Goal: Task Accomplishment & Management: Use online tool/utility

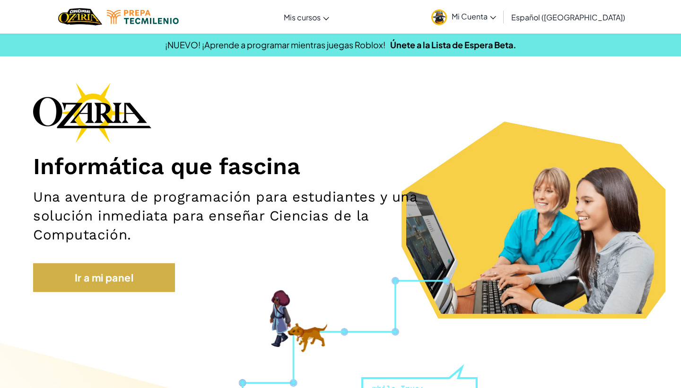
click at [155, 268] on link "Ir a mi panel" at bounding box center [104, 277] width 142 height 29
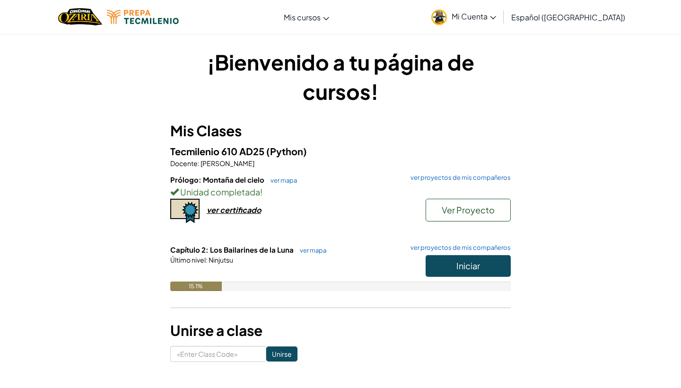
click at [464, 269] on span "Iniciar" at bounding box center [468, 265] width 24 height 11
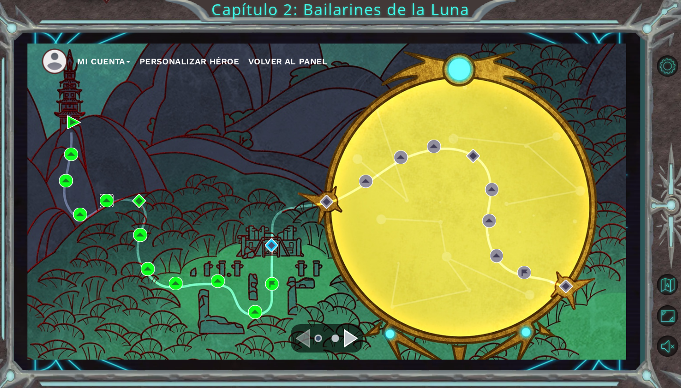
click at [110, 197] on img at bounding box center [107, 201] width 14 height 14
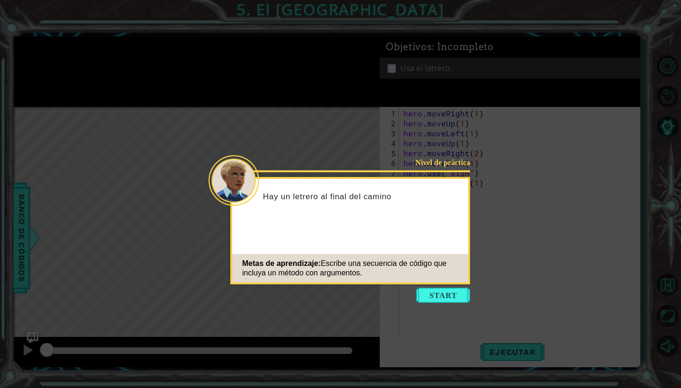
click at [448, 296] on button "Start" at bounding box center [443, 294] width 54 height 15
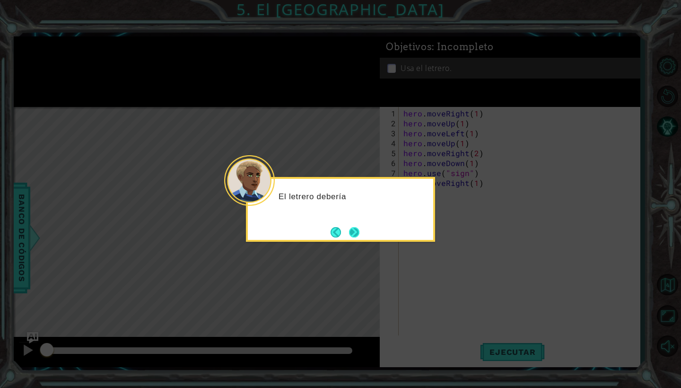
click at [359, 227] on button "Next" at bounding box center [354, 232] width 10 height 10
click at [354, 227] on button "Next" at bounding box center [354, 232] width 10 height 10
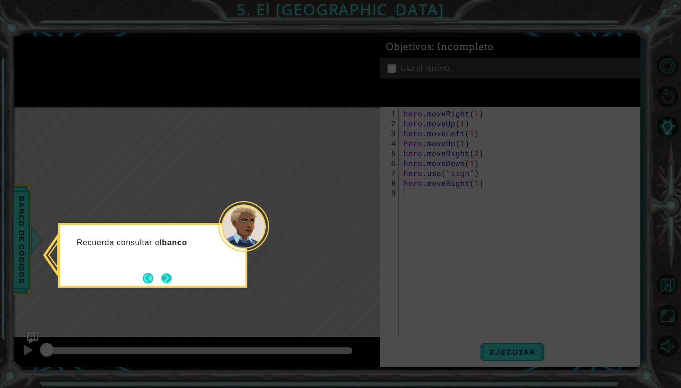
click at [169, 282] on button "Next" at bounding box center [166, 278] width 10 height 10
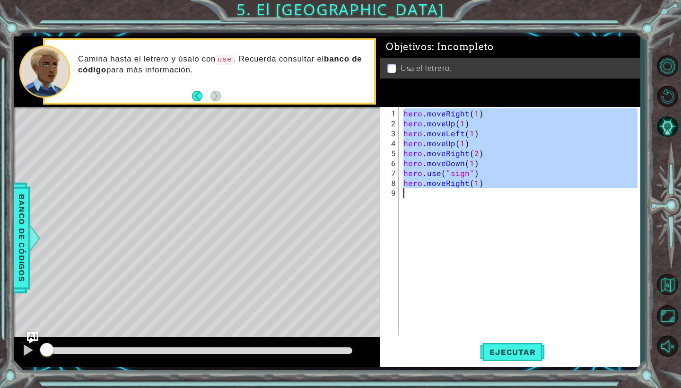
drag, startPoint x: 405, startPoint y: 113, endPoint x: 483, endPoint y: 184, distance: 105.7
click at [483, 184] on div "hero . moveRight ( 1 ) hero . moveUp ( 1 ) hero . moveLeft ( 1 ) hero . moveUp …" at bounding box center [521, 232] width 241 height 248
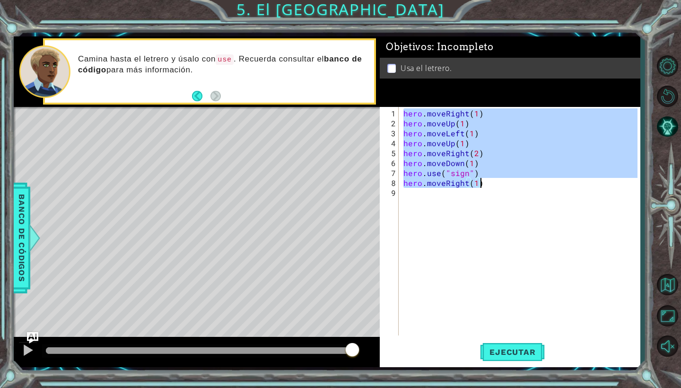
drag, startPoint x: 52, startPoint y: 350, endPoint x: 405, endPoint y: 372, distance: 354.2
click at [405, 372] on div "1 ההההההההההההההההההההההההההההההההההההההההההההההההההההההההההההההההההההההההההההה…" at bounding box center [340, 194] width 681 height 388
click at [506, 356] on span "Ejecutar" at bounding box center [512, 351] width 65 height 9
type textarea "hero.moveRight(1)"
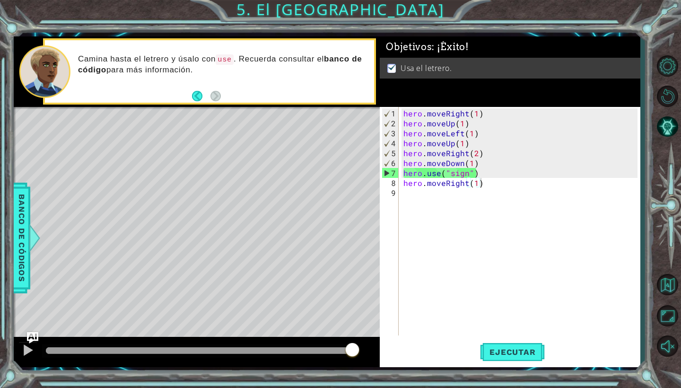
drag, startPoint x: 75, startPoint y: 349, endPoint x: 451, endPoint y: 344, distance: 376.7
click at [451, 344] on div "1 ההההההההההההההההההההההההההההההההההההההההההההההההההההההההההההההההההההההההההההה…" at bounding box center [327, 201] width 626 height 330
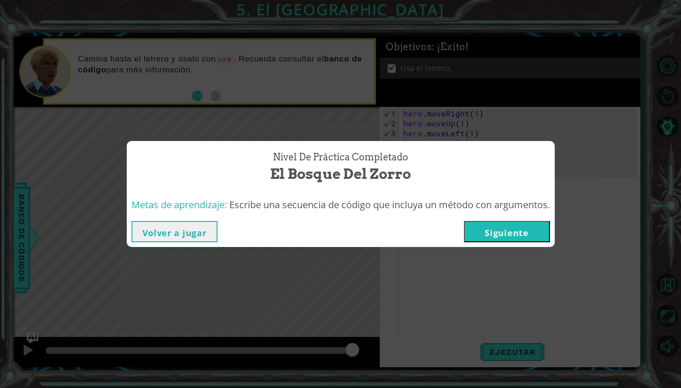
click at [530, 233] on button "Siguiente" at bounding box center [507, 231] width 86 height 21
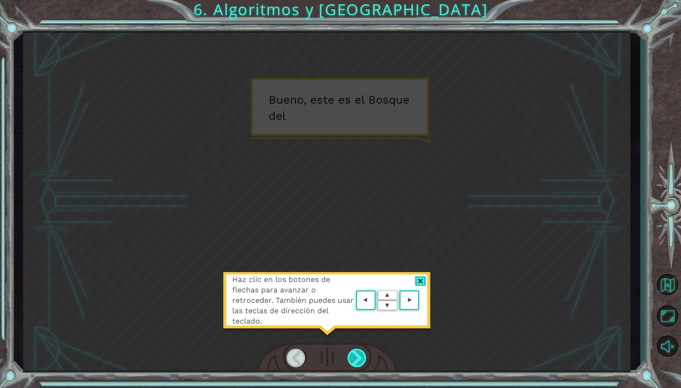
click at [362, 353] on div at bounding box center [356, 357] width 19 height 18
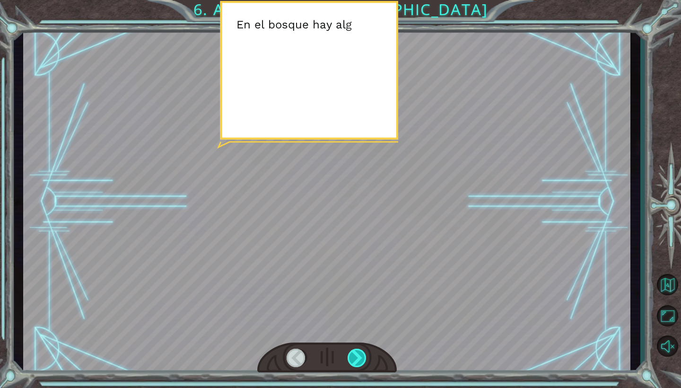
click at [362, 353] on div at bounding box center [356, 357] width 19 height 18
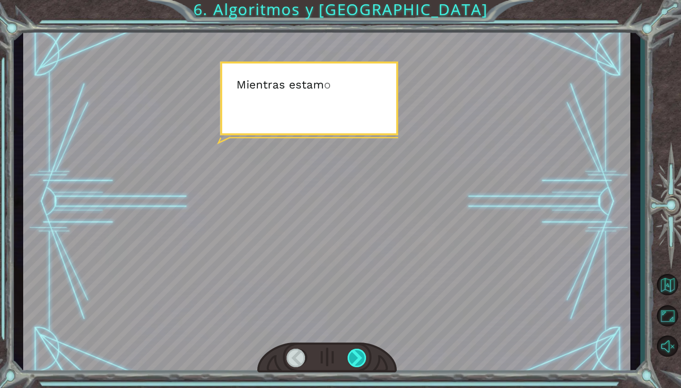
click at [362, 353] on div at bounding box center [356, 357] width 19 height 18
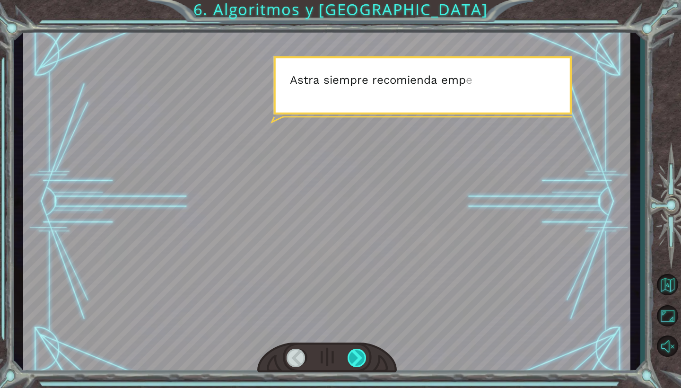
click at [362, 353] on div at bounding box center [356, 357] width 19 height 18
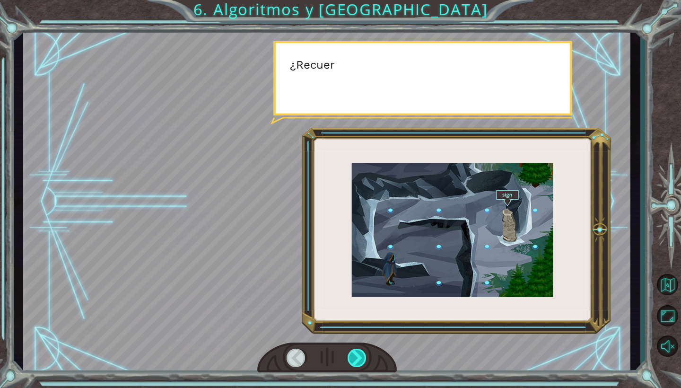
click at [362, 353] on div at bounding box center [356, 357] width 19 height 18
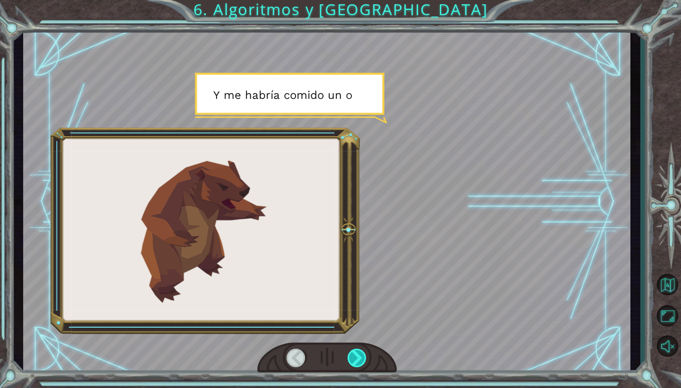
click at [362, 353] on div at bounding box center [356, 357] width 19 height 18
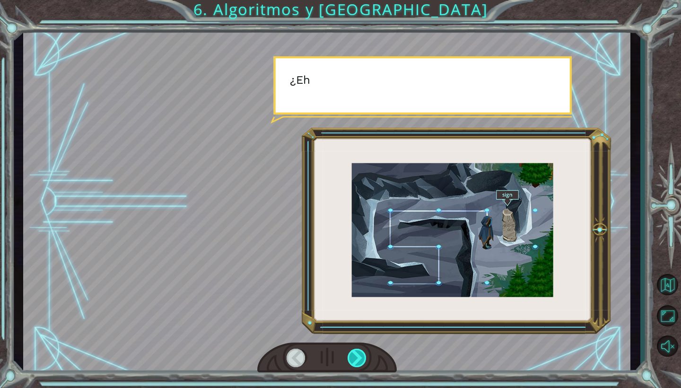
click at [362, 353] on div at bounding box center [356, 357] width 19 height 18
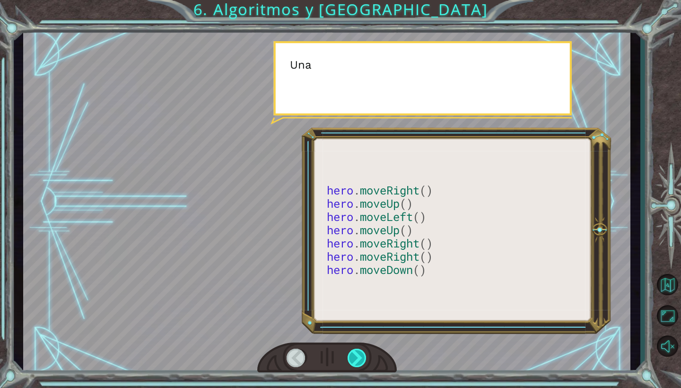
click at [362, 353] on div at bounding box center [356, 357] width 19 height 18
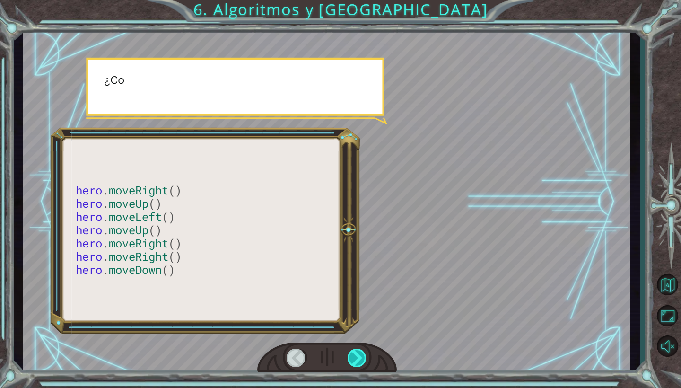
click at [362, 353] on div at bounding box center [356, 357] width 19 height 18
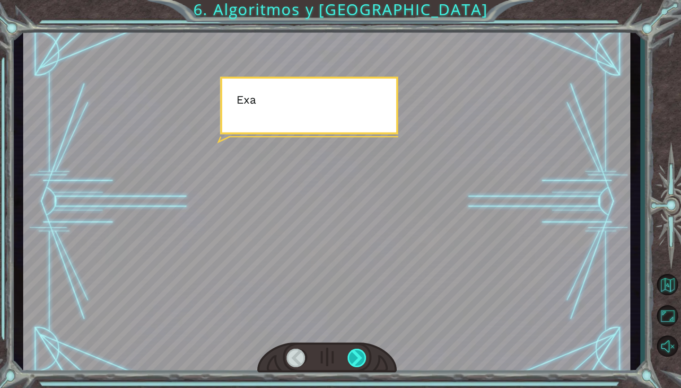
click at [362, 353] on div at bounding box center [356, 357] width 19 height 18
click at [362, 0] on div "hero . moveRight () hero . moveUp () hero . moveLeft () hero . moveUp () hero .…" at bounding box center [340, 0] width 681 height 0
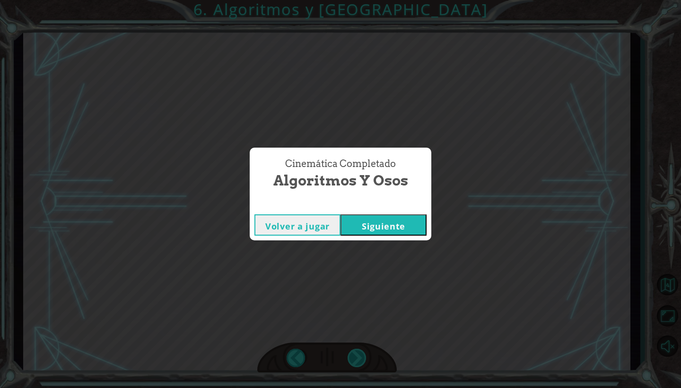
click at [362, 353] on div "Cinemática Completado Algoritmos y Osos Volver a jugar [GEOGRAPHIC_DATA]" at bounding box center [340, 194] width 681 height 388
click at [388, 231] on button "Siguiente" at bounding box center [383, 224] width 86 height 21
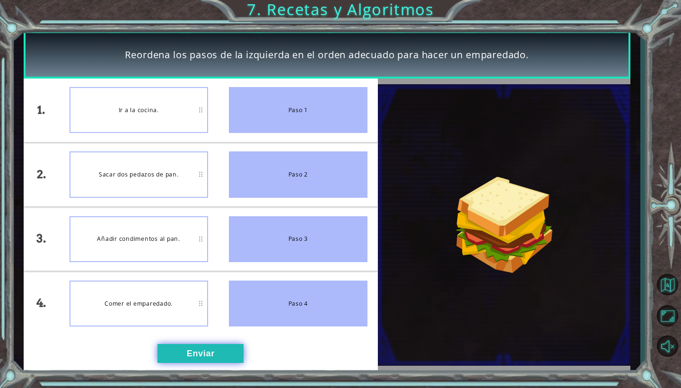
click at [241, 346] on button "Enviar" at bounding box center [200, 353] width 86 height 19
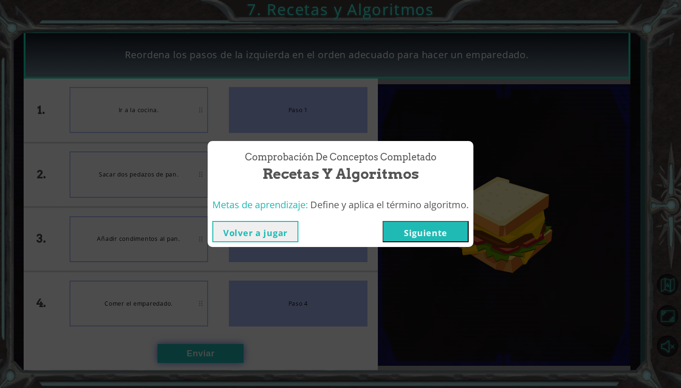
click at [241, 346] on div "Comprobación de conceptos Completado Recetas y Algoritmos Metas de aprendizaje:…" at bounding box center [340, 194] width 681 height 388
click at [385, 235] on button "Siguiente" at bounding box center [425, 231] width 86 height 21
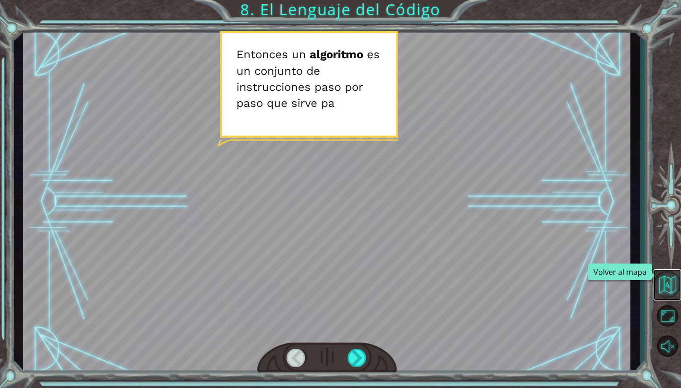
click at [669, 279] on button "Volver al mapa" at bounding box center [666, 283] width 27 height 27
